Goal: Transaction & Acquisition: Download file/media

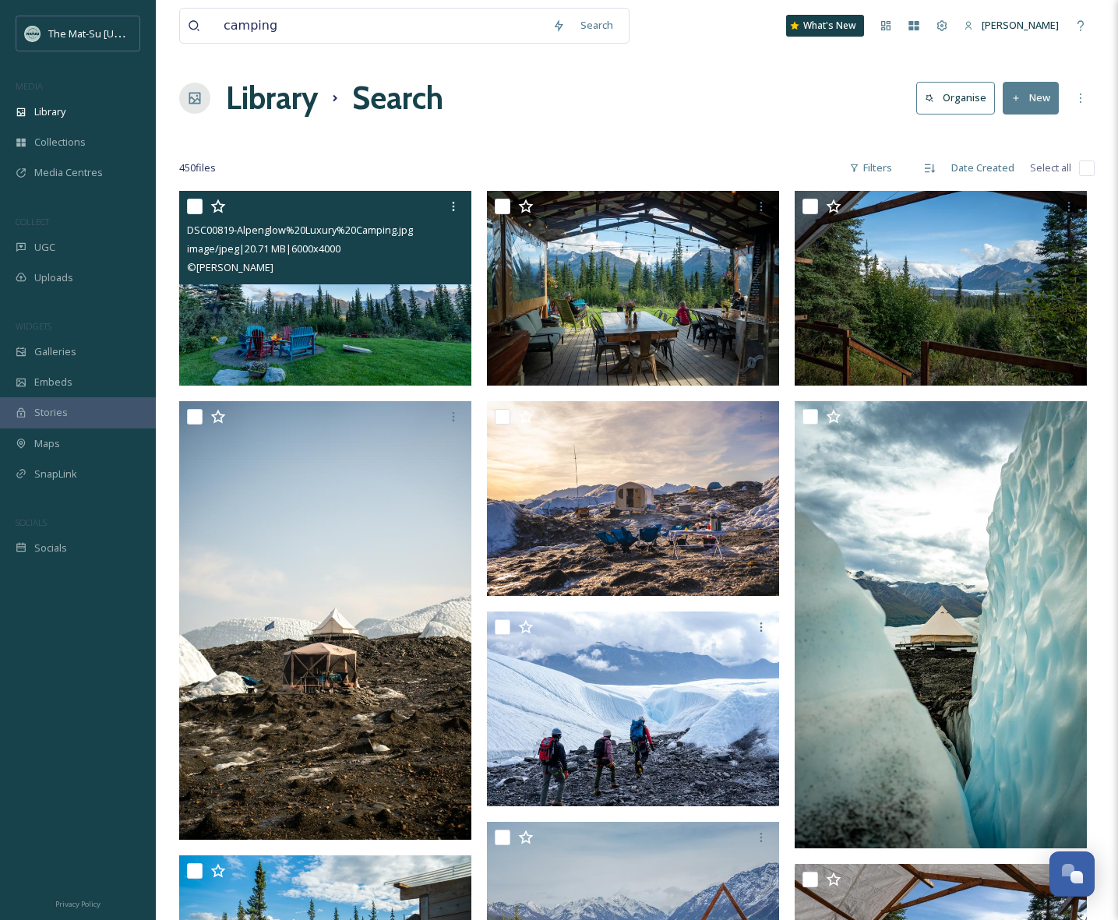
scroll to position [27185, 0]
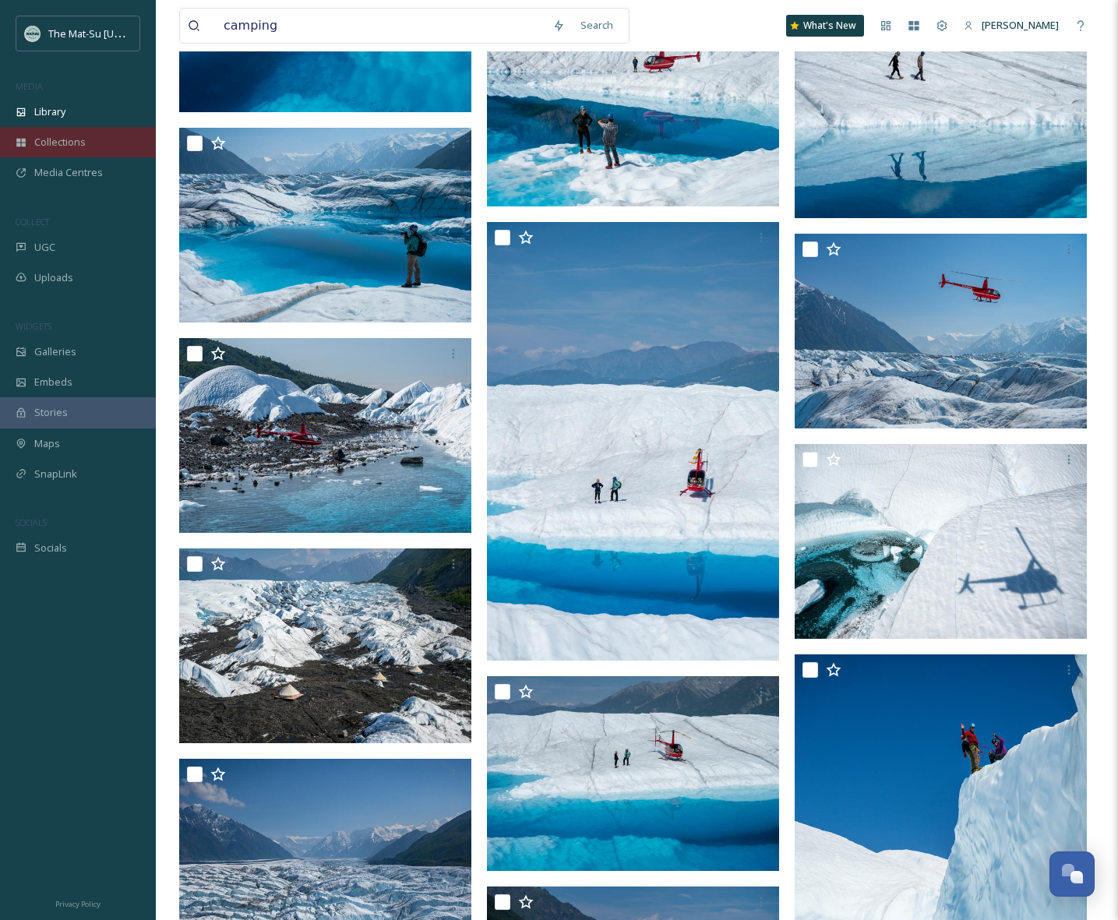
click at [72, 140] on span "Collections" at bounding box center [59, 142] width 51 height 15
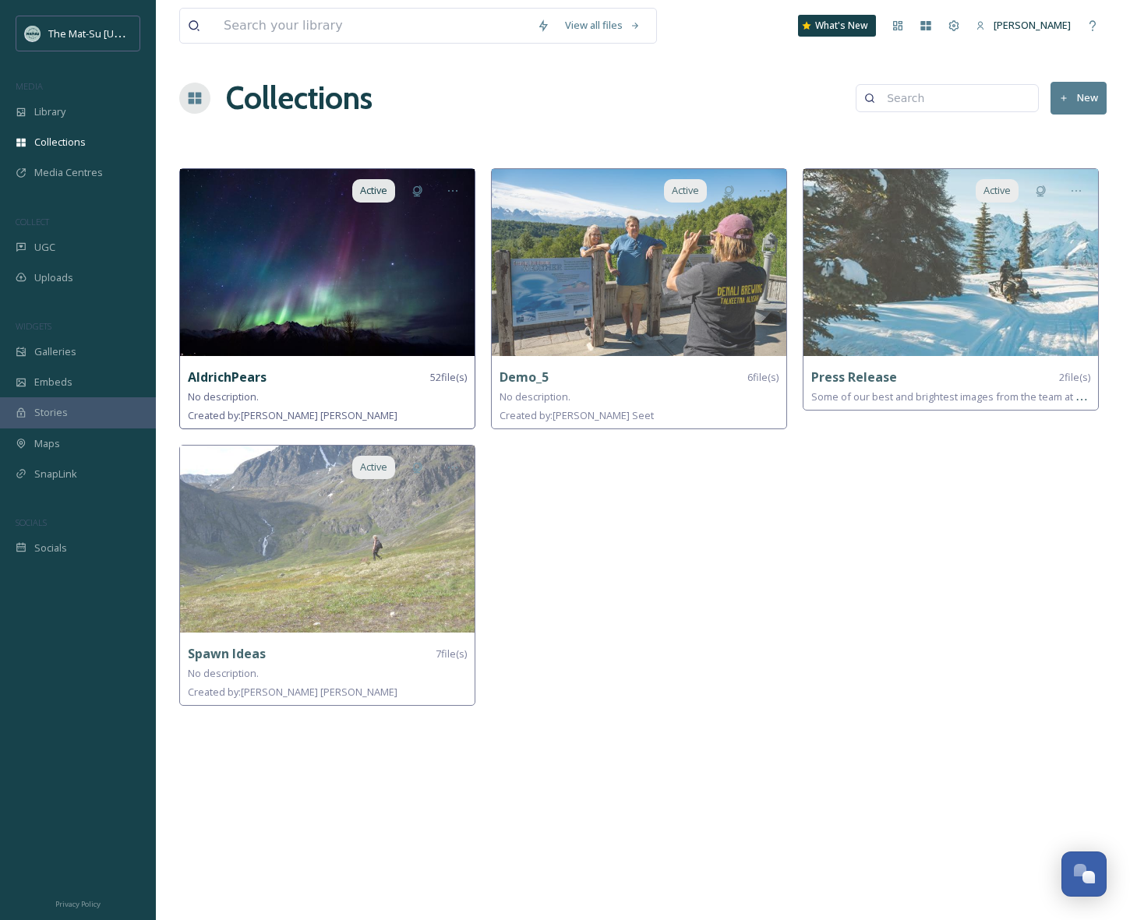
click at [311, 281] on img at bounding box center [327, 262] width 294 height 187
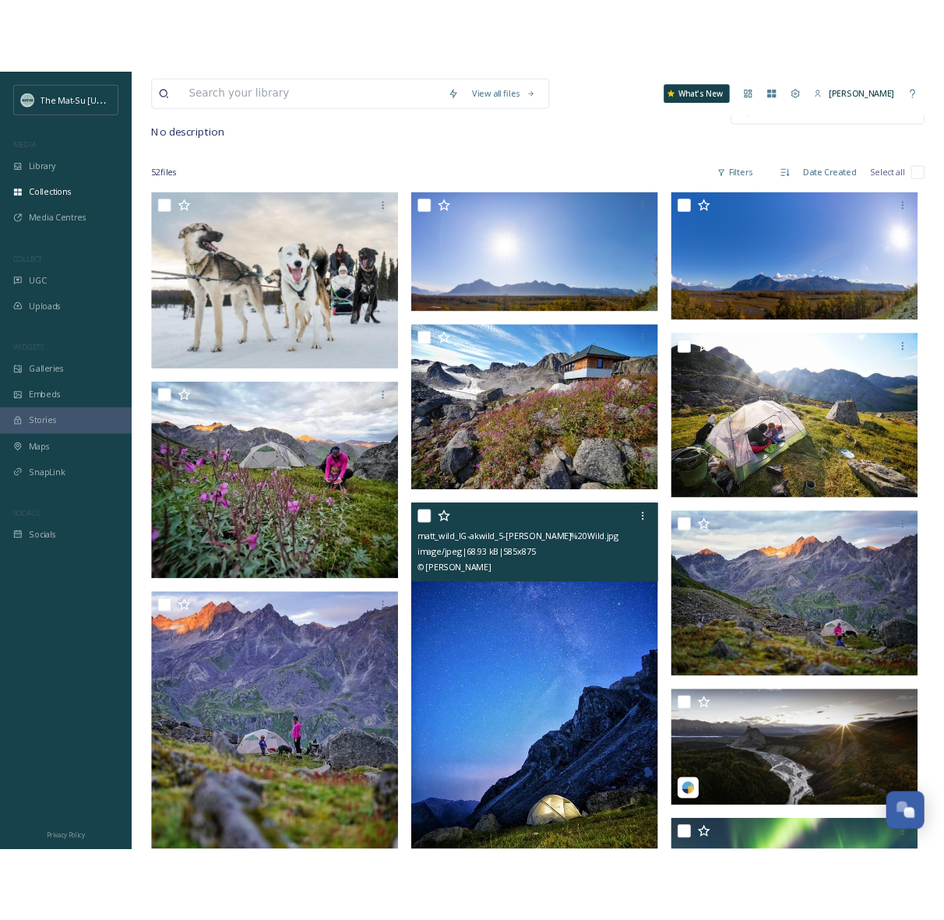
scroll to position [107, 0]
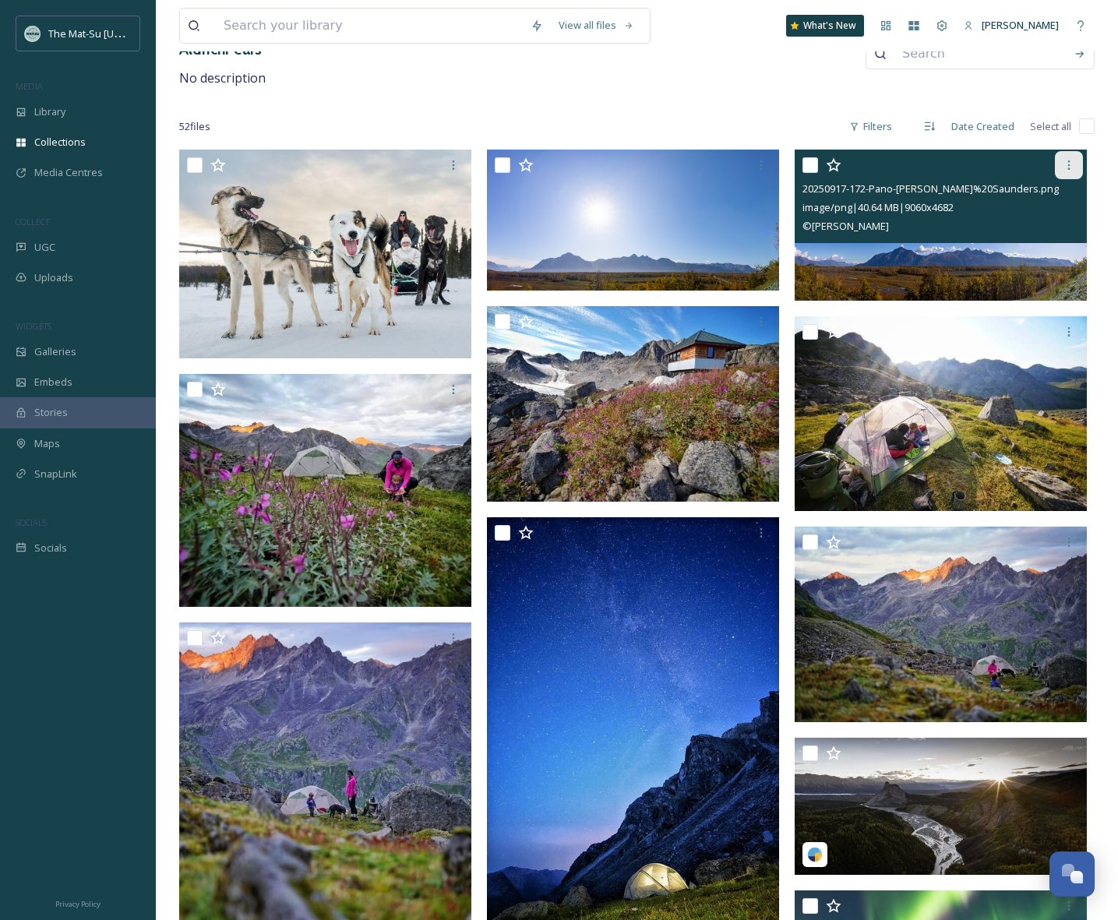
click at [1070, 168] on icon at bounding box center [1069, 165] width 12 height 12
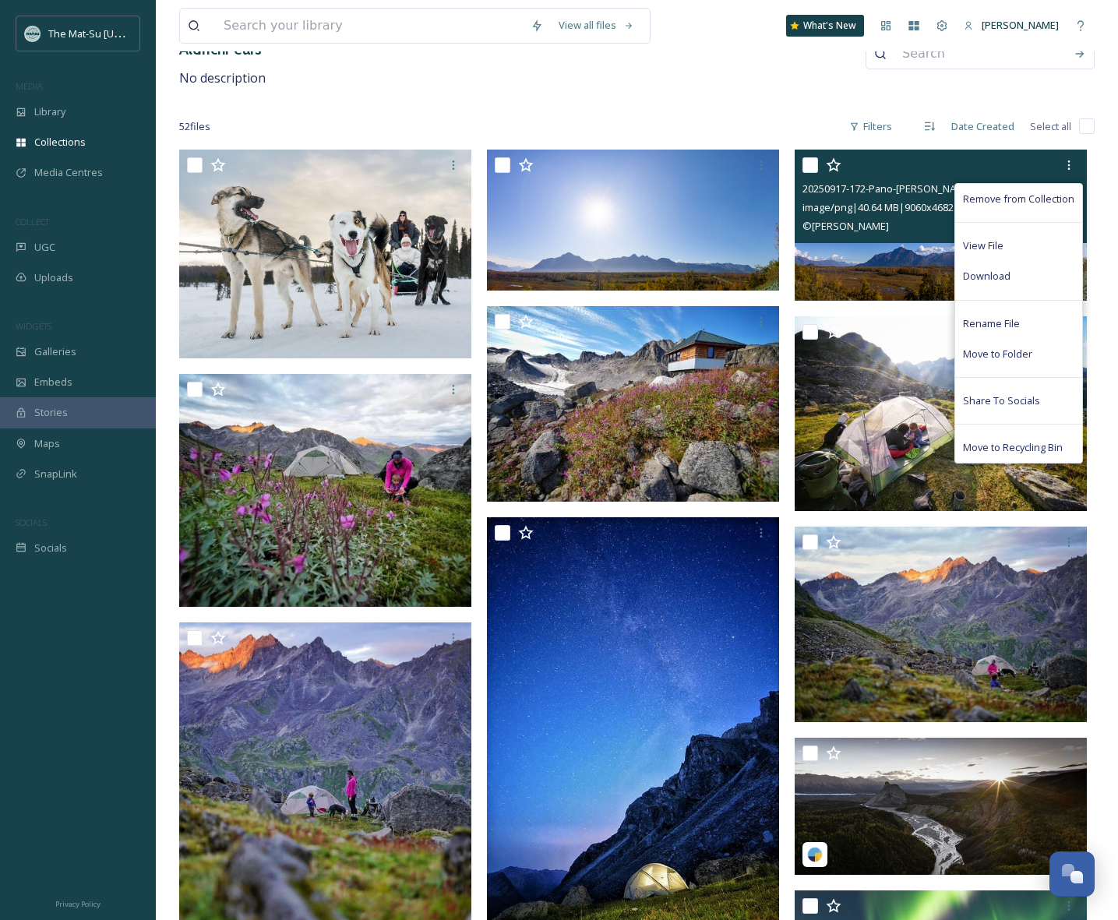
click at [889, 254] on img at bounding box center [941, 225] width 292 height 151
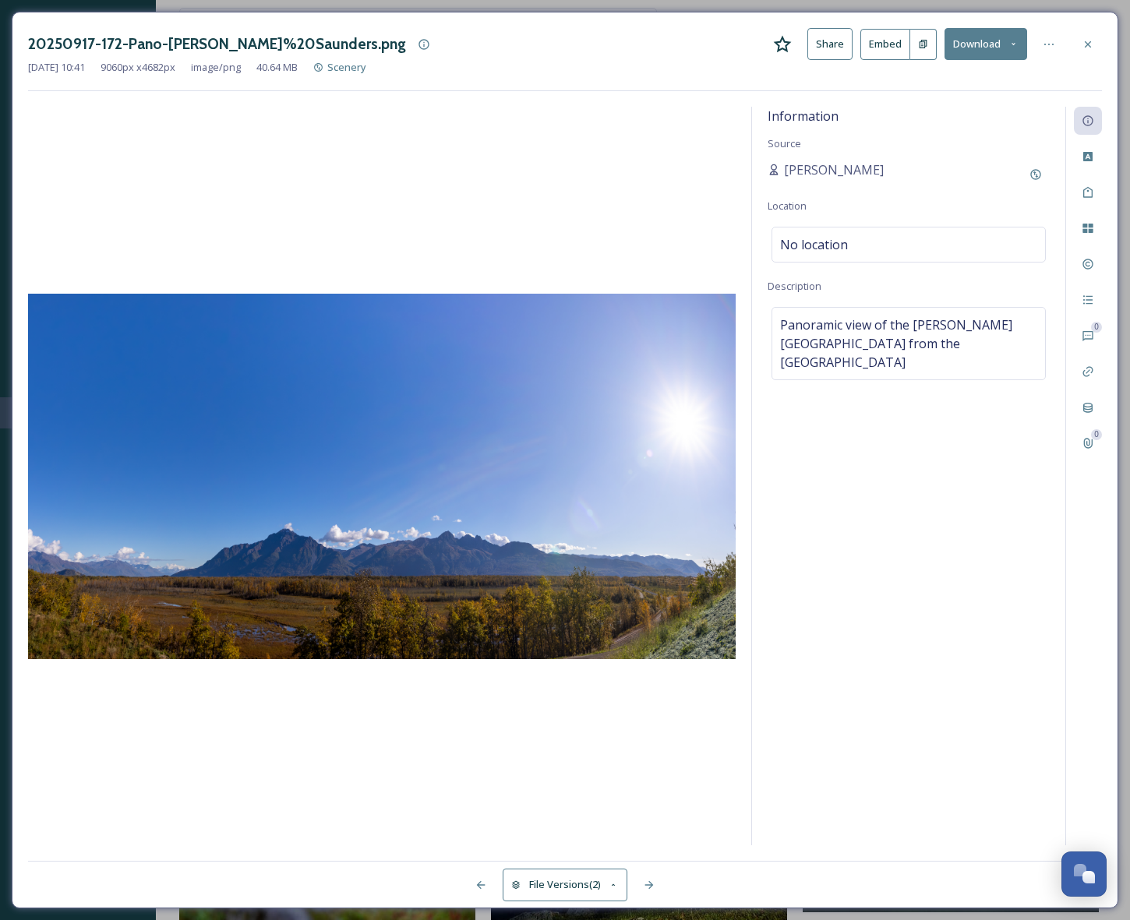
click at [980, 38] on button "Download" at bounding box center [985, 44] width 83 height 32
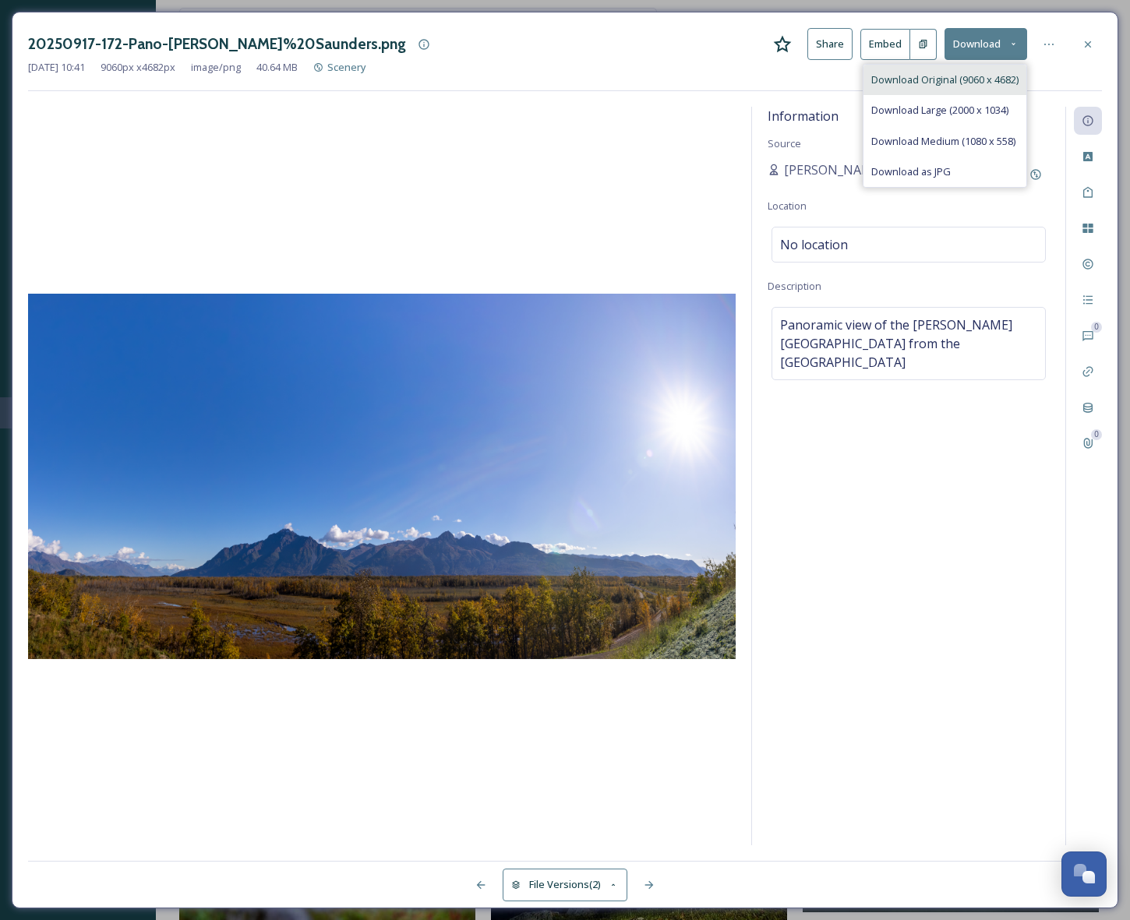
click at [958, 76] on span "Download Original (9060 x 4682)" at bounding box center [944, 79] width 147 height 15
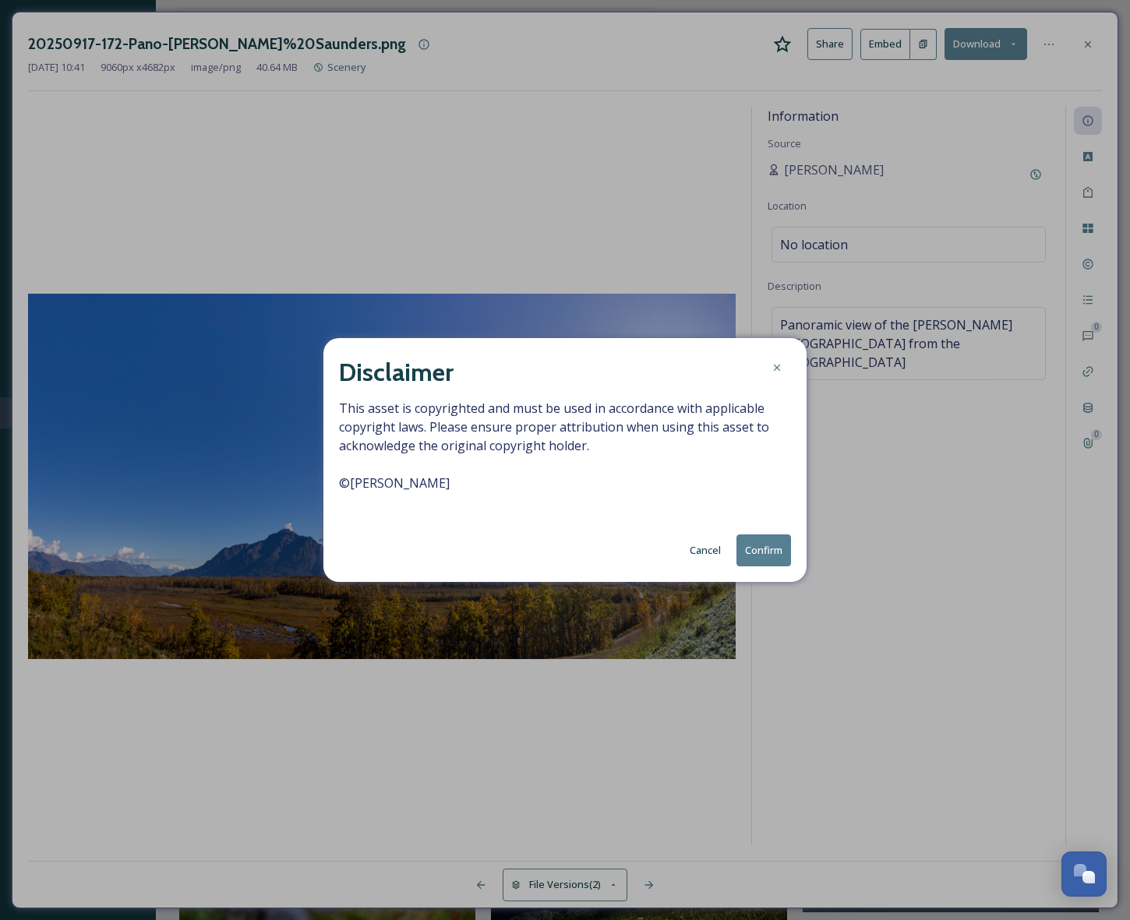
click at [762, 549] on button "Confirm" at bounding box center [763, 550] width 55 height 32
